Goal: Navigation & Orientation: Find specific page/section

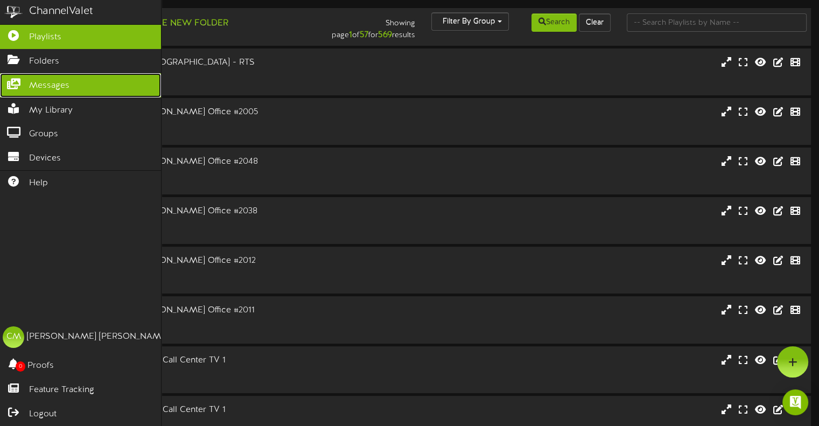
click at [18, 81] on icon at bounding box center [13, 83] width 27 height 8
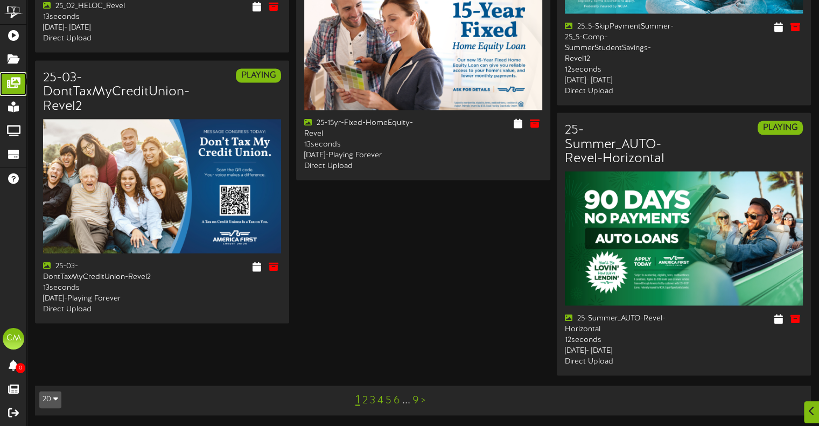
scroll to position [1567, 0]
click at [365, 397] on link "2" at bounding box center [364, 401] width 5 height 12
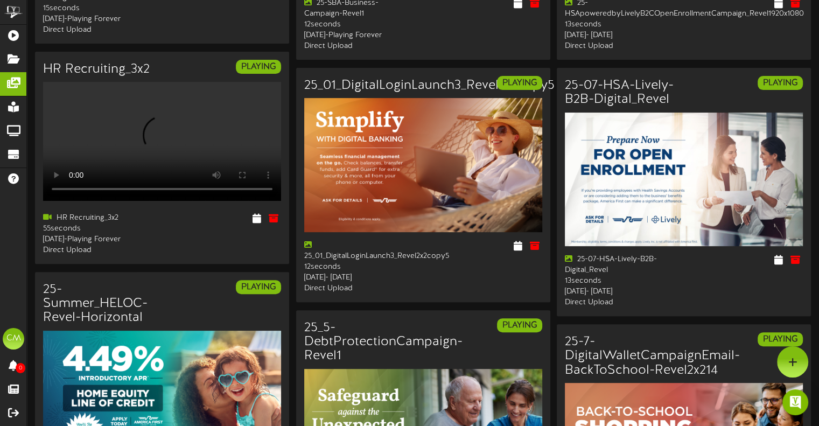
scroll to position [257, 0]
